Goal: Task Accomplishment & Management: Manage account settings

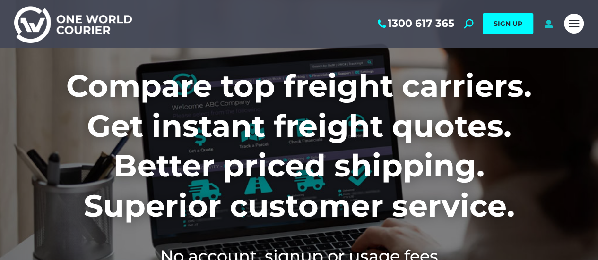
click at [546, 25] on icon at bounding box center [549, 23] width 12 height 9
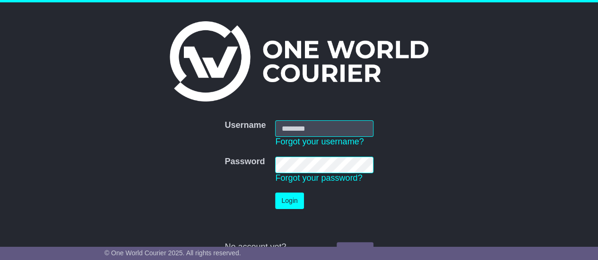
type input "**********"
click at [294, 203] on button "Login" at bounding box center [289, 201] width 28 height 17
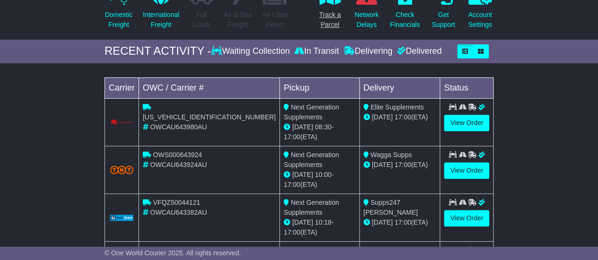
scroll to position [142, 0]
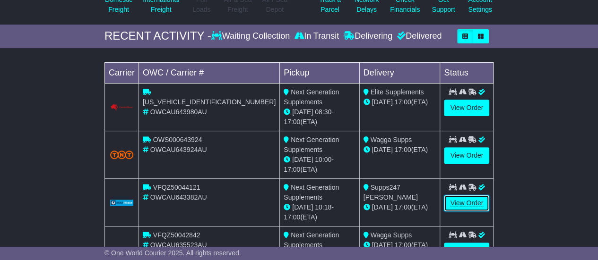
click at [459, 195] on link "View Order" at bounding box center [466, 203] width 45 height 17
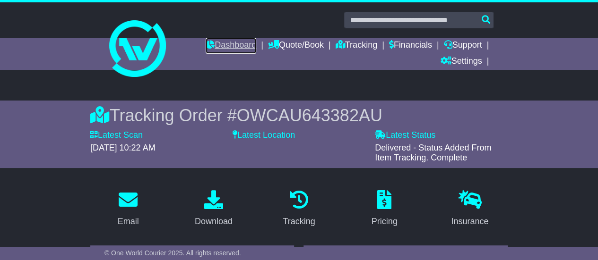
click at [237, 44] on link "Dashboard" at bounding box center [231, 46] width 51 height 16
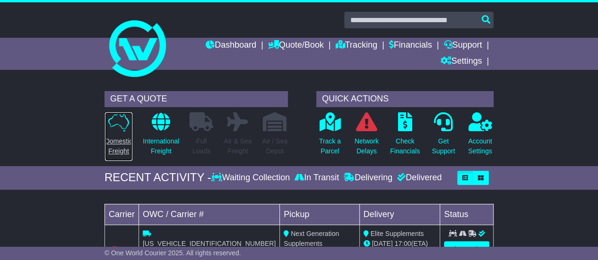
click at [126, 133] on link "Domestic Freight" at bounding box center [118, 137] width 28 height 50
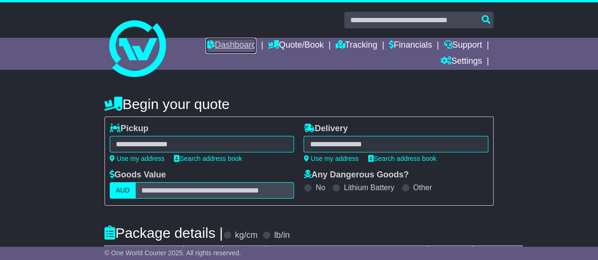
click at [239, 45] on link "Dashboard" at bounding box center [231, 46] width 51 height 16
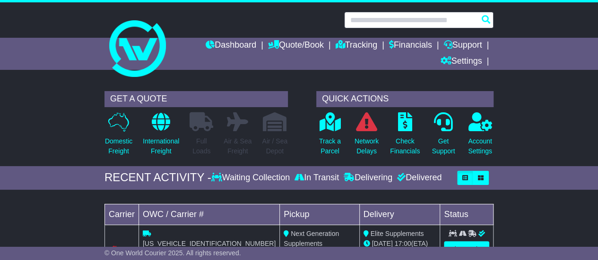
click at [448, 23] on input "text" at bounding box center [418, 20] width 149 height 17
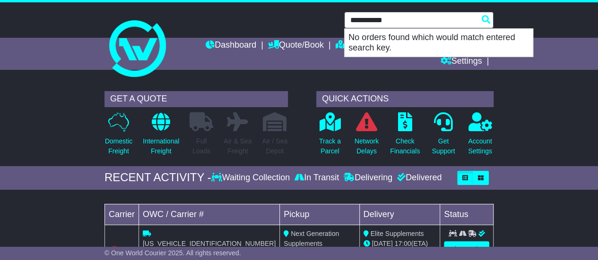
click at [381, 20] on input "**********" at bounding box center [418, 20] width 149 height 17
click at [410, 23] on input "**********" at bounding box center [418, 20] width 149 height 17
click at [485, 20] on input "**********" at bounding box center [418, 20] width 149 height 17
type input "**********"
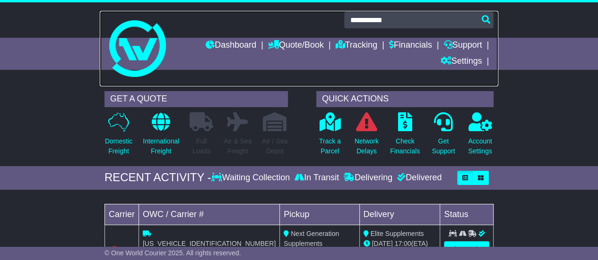
click at [311, 78] on link at bounding box center [299, 49] width 399 height 76
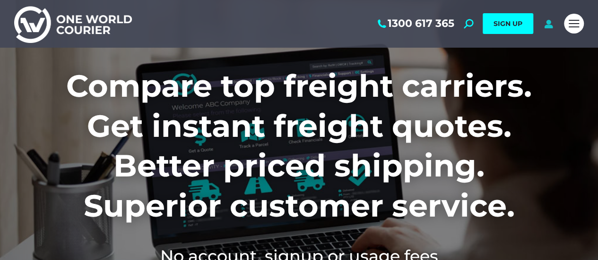
click at [550, 24] on icon at bounding box center [549, 23] width 12 height 9
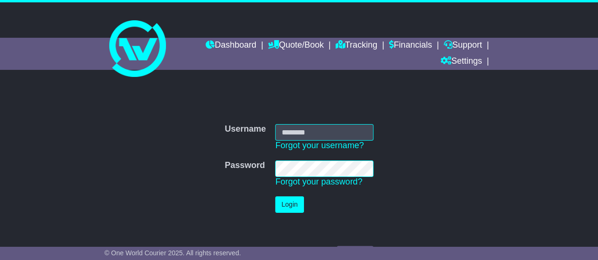
type input "**********"
click at [294, 202] on button "Login" at bounding box center [289, 205] width 28 height 17
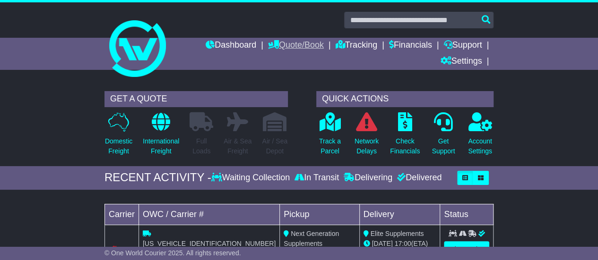
click at [285, 44] on link "Quote/Book" at bounding box center [296, 46] width 56 height 16
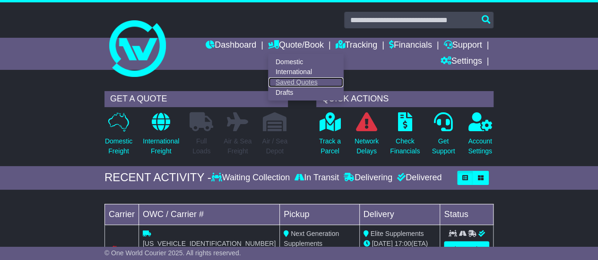
click at [287, 80] on link "Saved Quotes" at bounding box center [306, 83] width 75 height 10
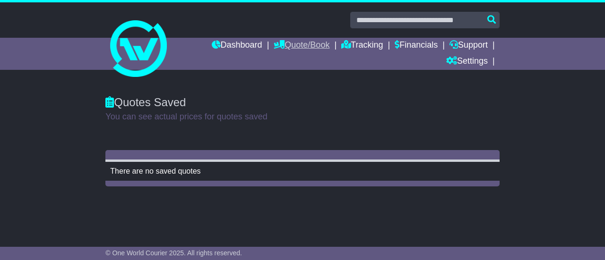
click at [309, 46] on link "Quote/Book" at bounding box center [302, 46] width 56 height 16
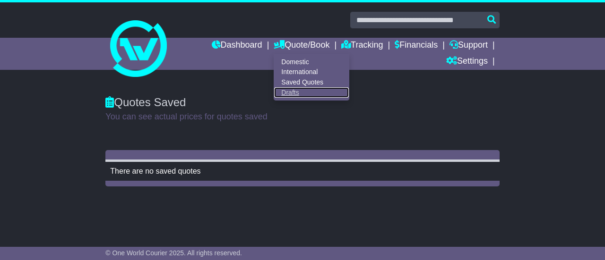
click at [287, 94] on link "Drafts" at bounding box center [311, 92] width 75 height 10
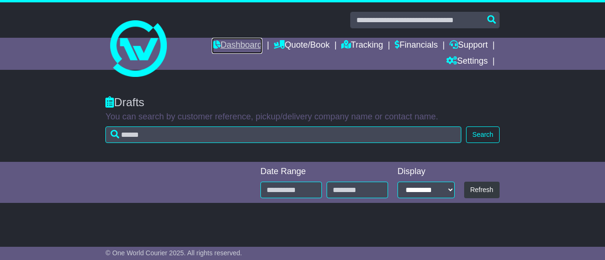
click at [248, 43] on link "Dashboard" at bounding box center [237, 46] width 51 height 16
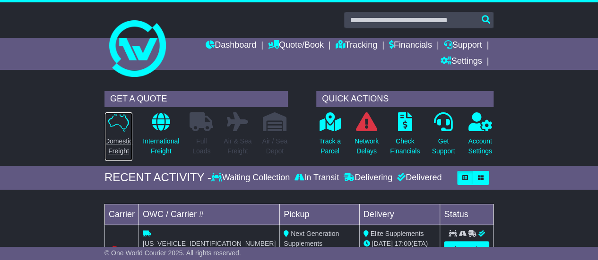
click at [121, 141] on p "Domestic Freight" at bounding box center [118, 147] width 27 height 20
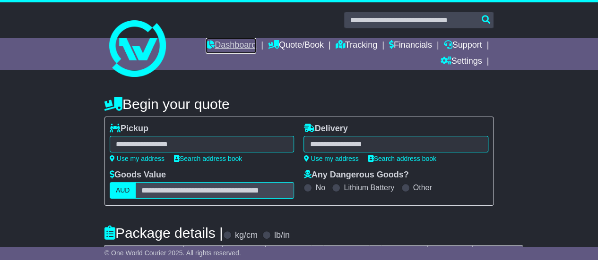
click at [245, 47] on link "Dashboard" at bounding box center [231, 46] width 51 height 16
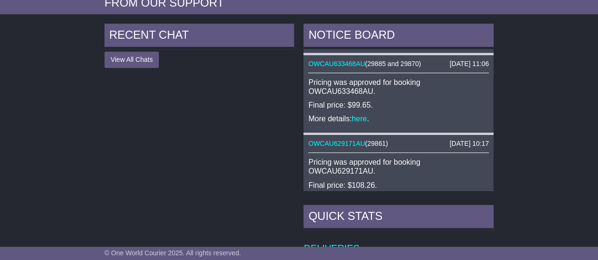
scroll to position [236, 0]
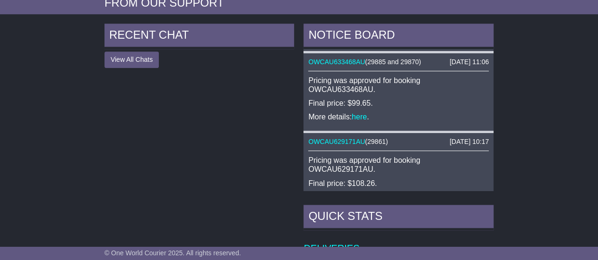
click at [492, 255] on link "1" at bounding box center [491, 259] width 5 height 9
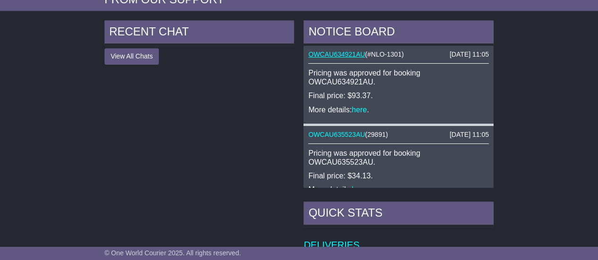
scroll to position [582, 0]
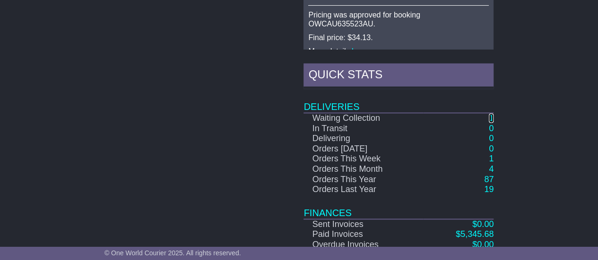
click at [491, 113] on link "1" at bounding box center [491, 117] width 5 height 9
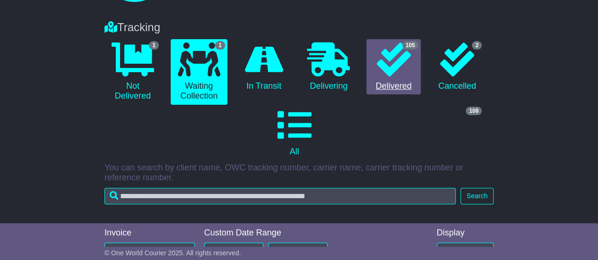
scroll to position [220, 0]
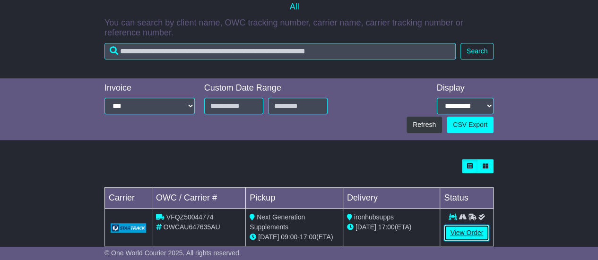
click at [461, 225] on link "View Order" at bounding box center [466, 233] width 45 height 17
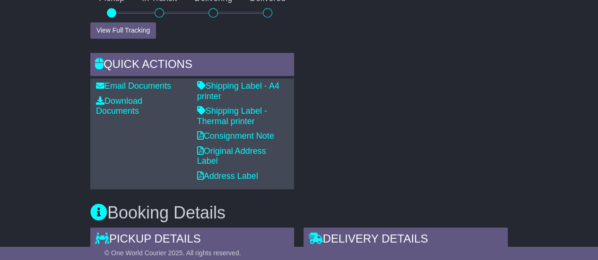
scroll to position [425, 0]
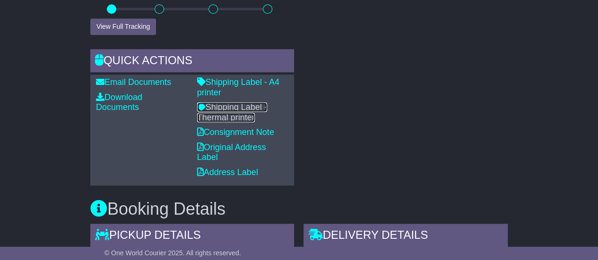
click at [246, 110] on link "Shipping Label - Thermal printer" at bounding box center [232, 113] width 70 height 20
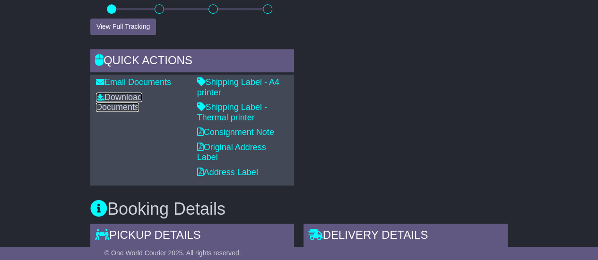
click at [135, 94] on link "Download Documents" at bounding box center [119, 103] width 46 height 20
click at [119, 101] on link "Download Documents" at bounding box center [119, 103] width 46 height 20
